Goal: Find specific page/section: Find specific page/section

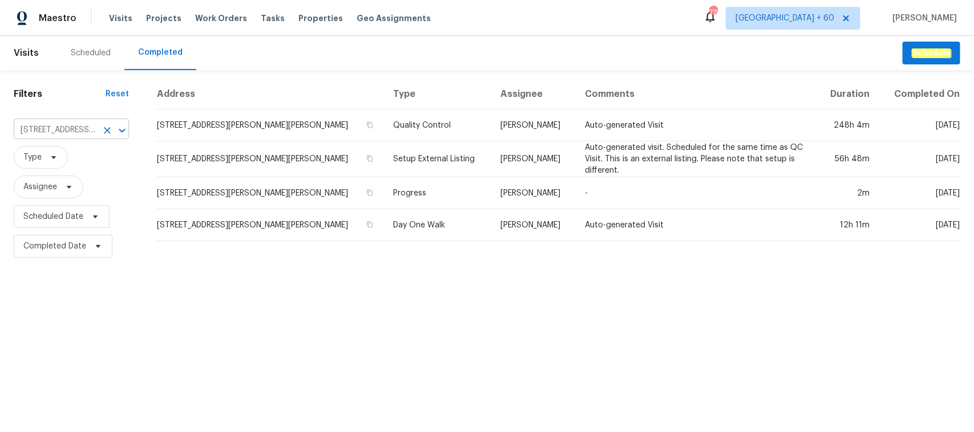
click at [87, 127] on input "[STREET_ADDRESS][PERSON_NAME][PERSON_NAME]" at bounding box center [55, 131] width 83 height 18
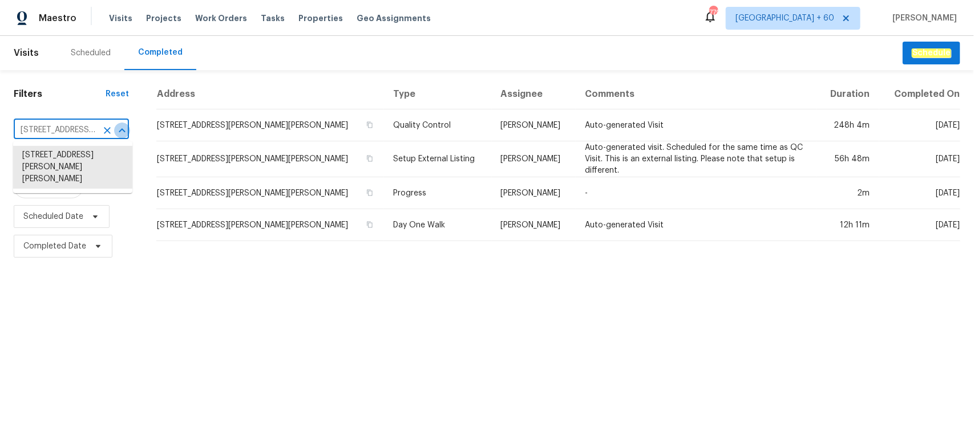
click at [118, 127] on button "Close" at bounding box center [122, 131] width 16 height 16
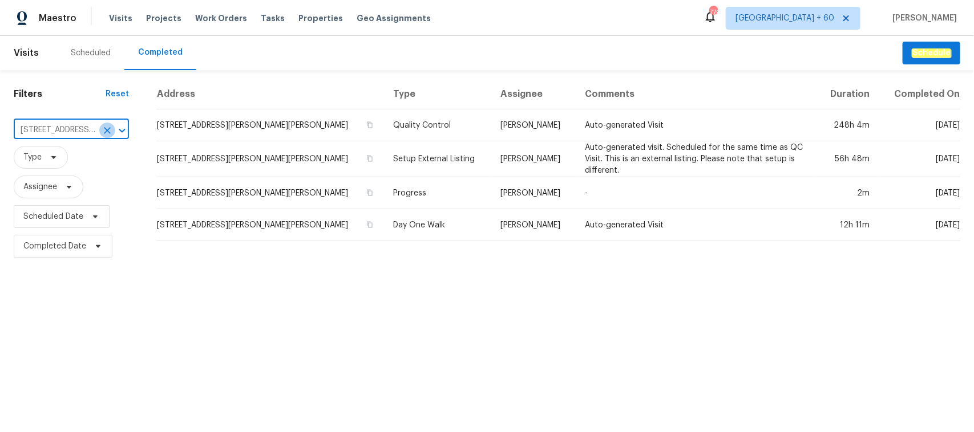
click at [107, 127] on icon "Clear" at bounding box center [107, 130] width 11 height 11
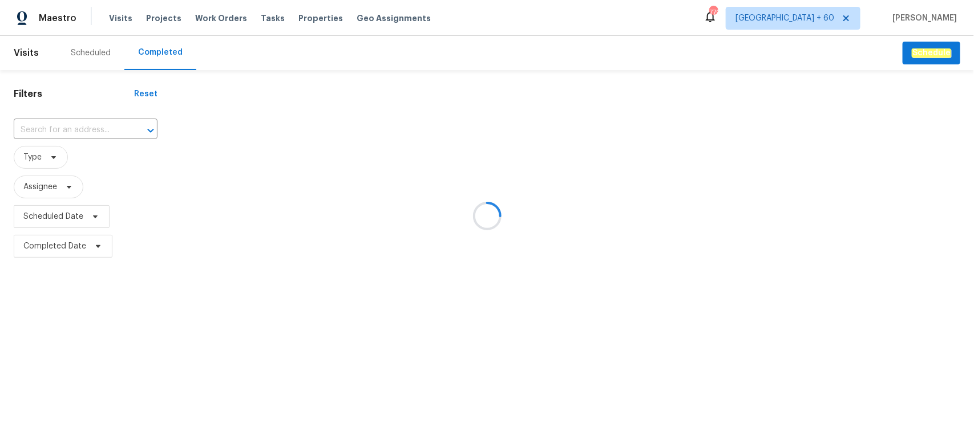
click at [67, 120] on div at bounding box center [487, 216] width 974 height 432
click at [69, 131] on div at bounding box center [487, 216] width 974 height 432
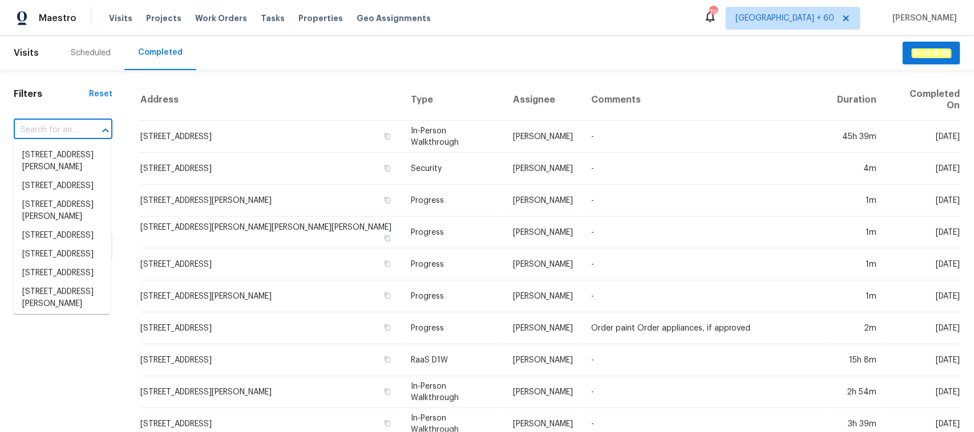
click at [47, 131] on input "text" at bounding box center [47, 131] width 67 height 18
paste input "[STREET_ADDRESS]"
type input "[STREET_ADDRESS]"
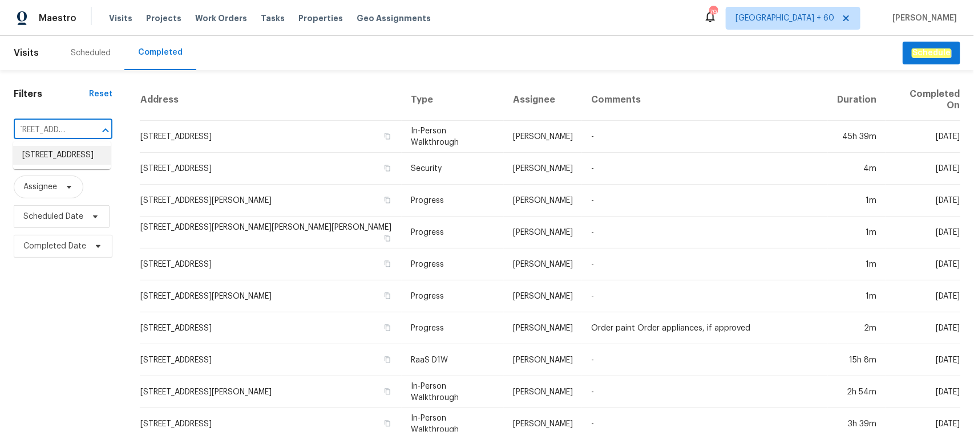
click at [67, 165] on li "2016 Teton Trl, Brooklyn Park, MN 55444" at bounding box center [62, 155] width 98 height 19
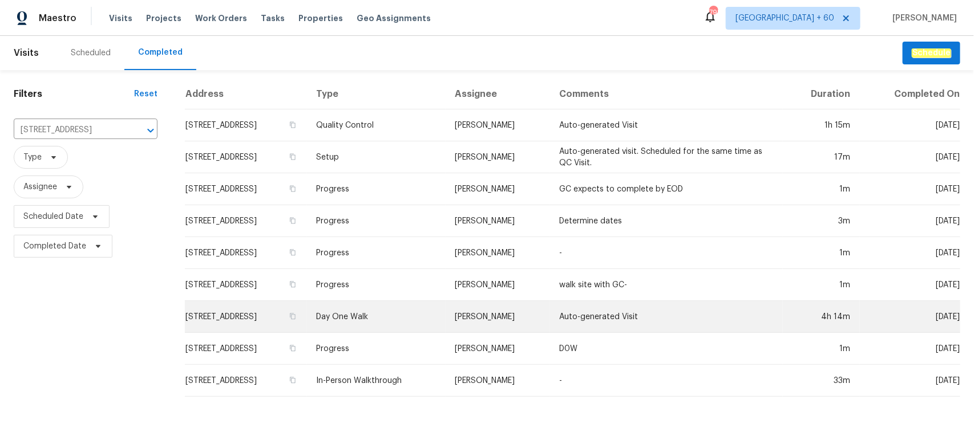
click at [403, 320] on td "Day One Walk" at bounding box center [376, 317] width 139 height 32
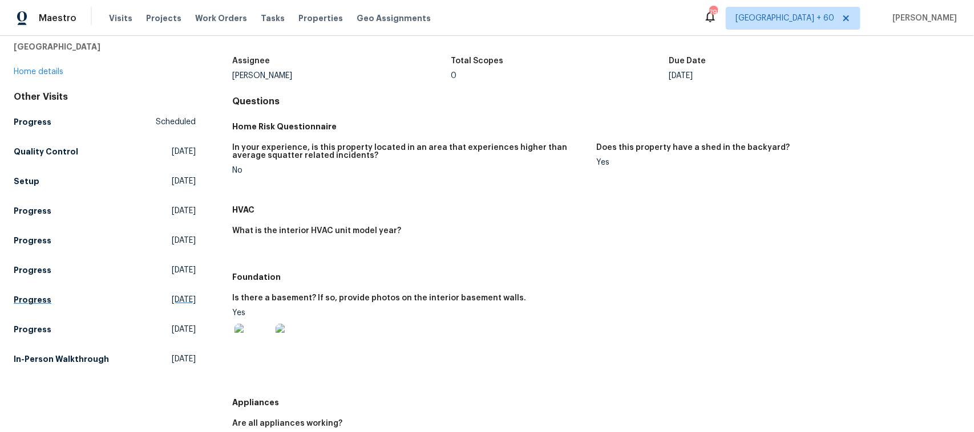
scroll to position [143, 0]
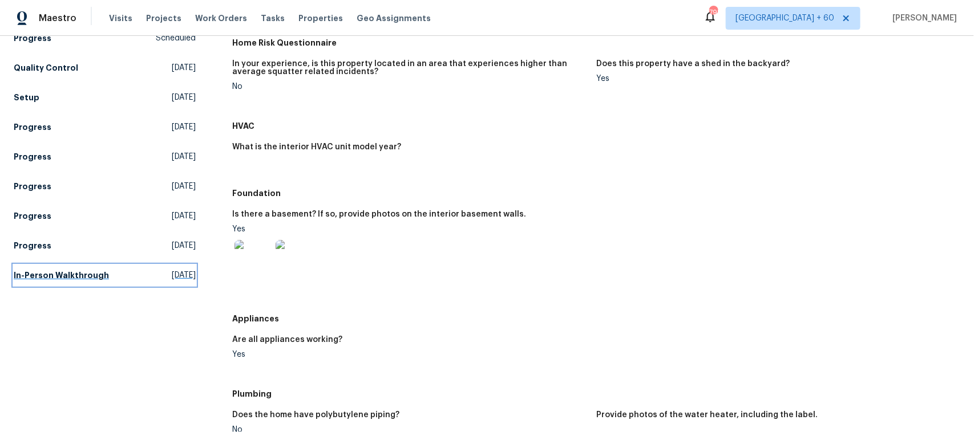
click at [81, 280] on h5 "In-Person Walkthrough" at bounding box center [61, 275] width 95 height 11
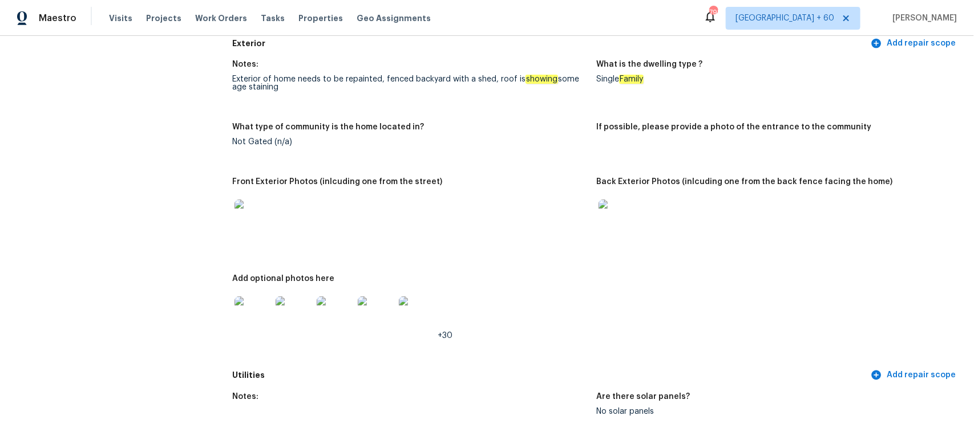
scroll to position [570, 0]
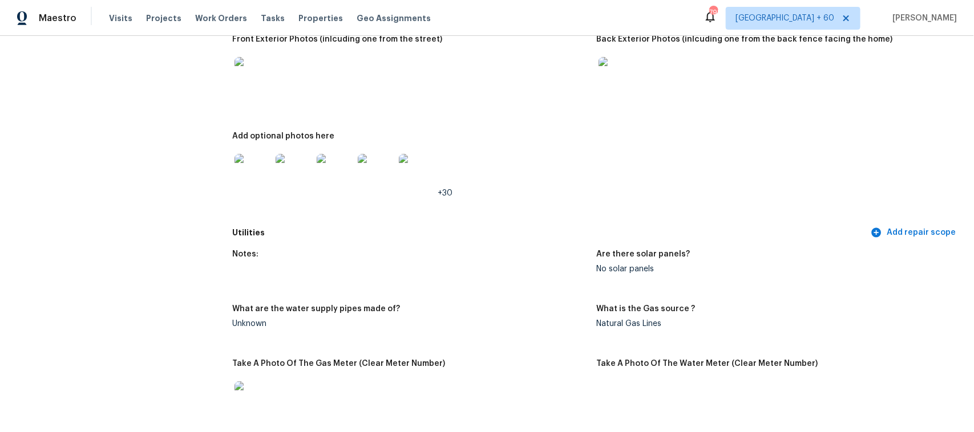
click at [613, 76] on img at bounding box center [616, 75] width 37 height 37
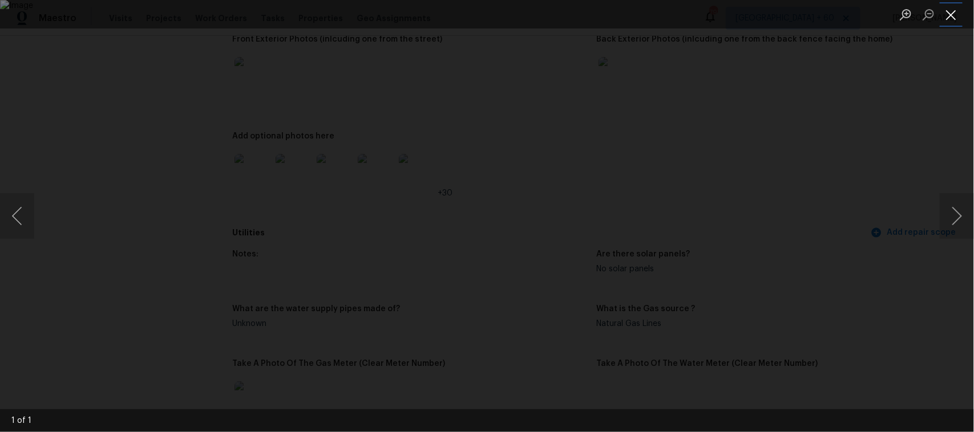
drag, startPoint x: 959, startPoint y: 13, endPoint x: 961, endPoint y: 18, distance: 6.1
click at [959, 13] on button "Close lightbox" at bounding box center [951, 15] width 23 height 20
